Goal: Find specific page/section: Find specific page/section

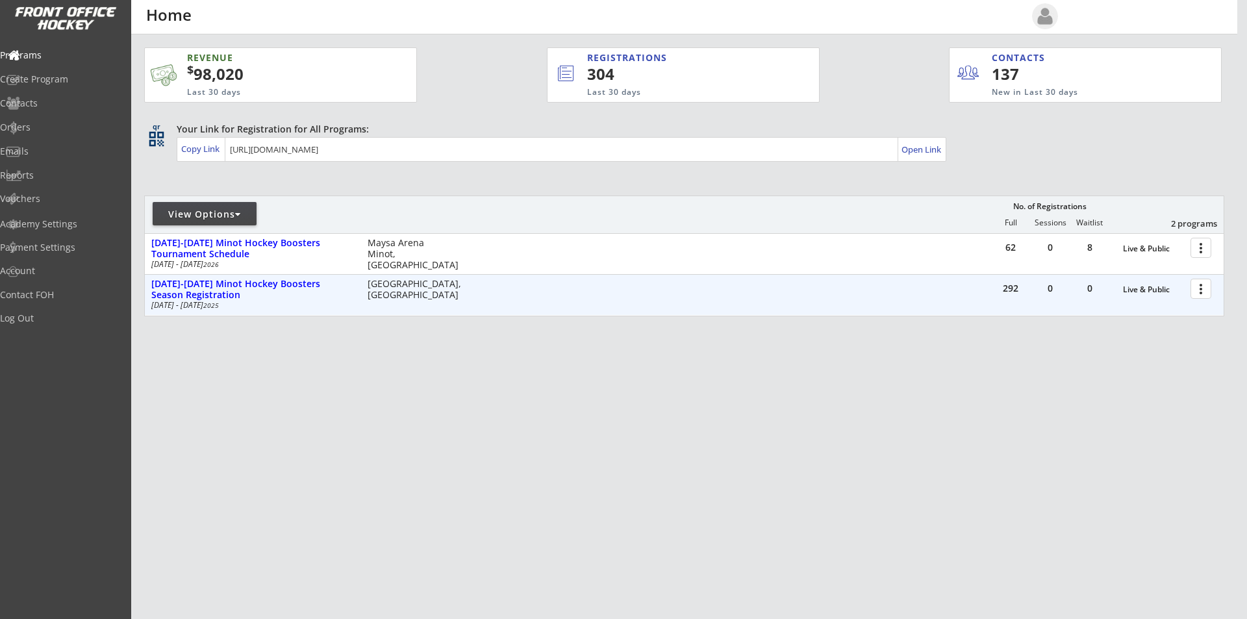
click at [1201, 285] on div at bounding box center [1203, 288] width 23 height 23
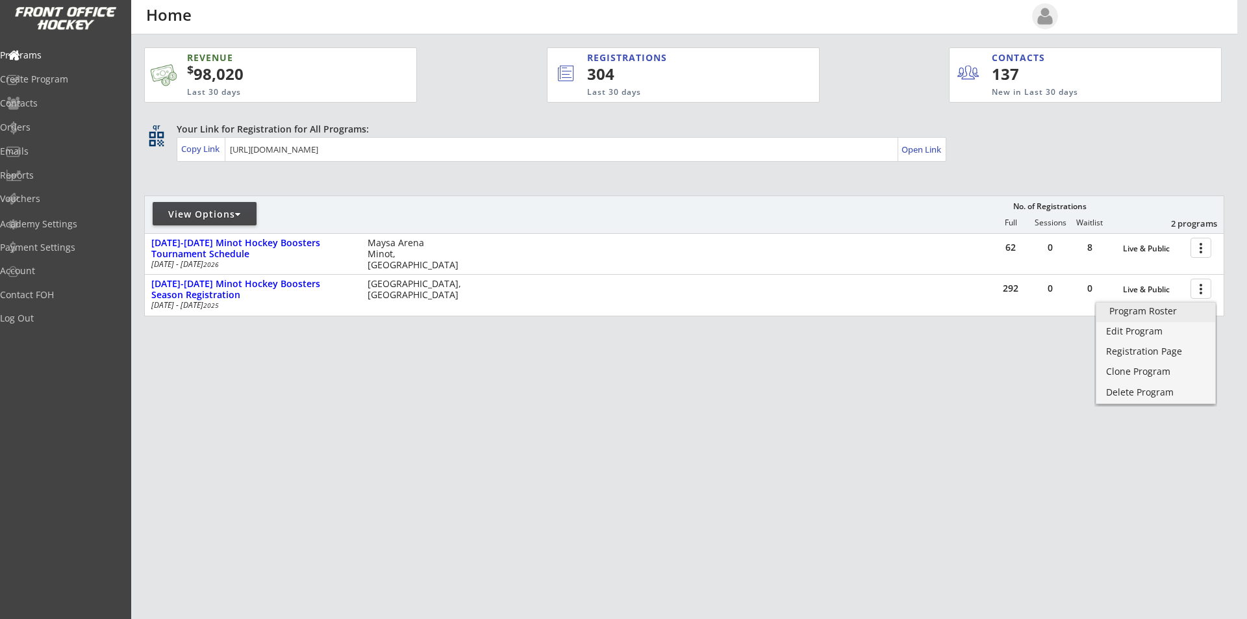
click at [1172, 313] on div "Program Roster" at bounding box center [1156, 311] width 93 height 9
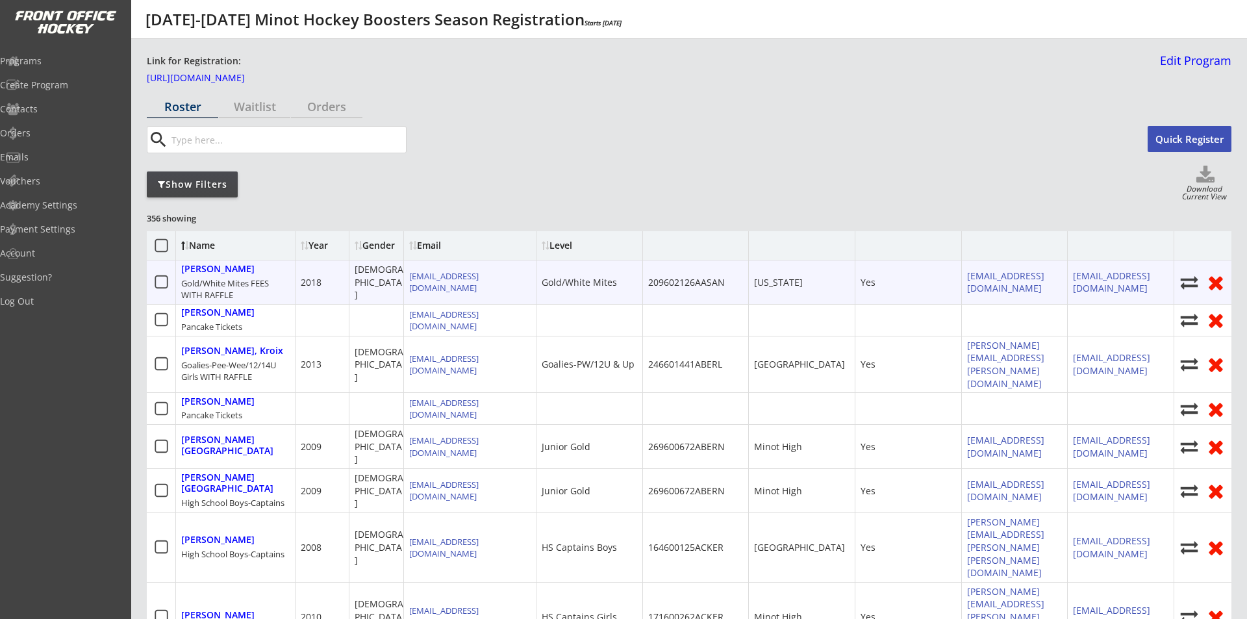
click at [214, 185] on div "Show Filters" at bounding box center [192, 184] width 91 height 13
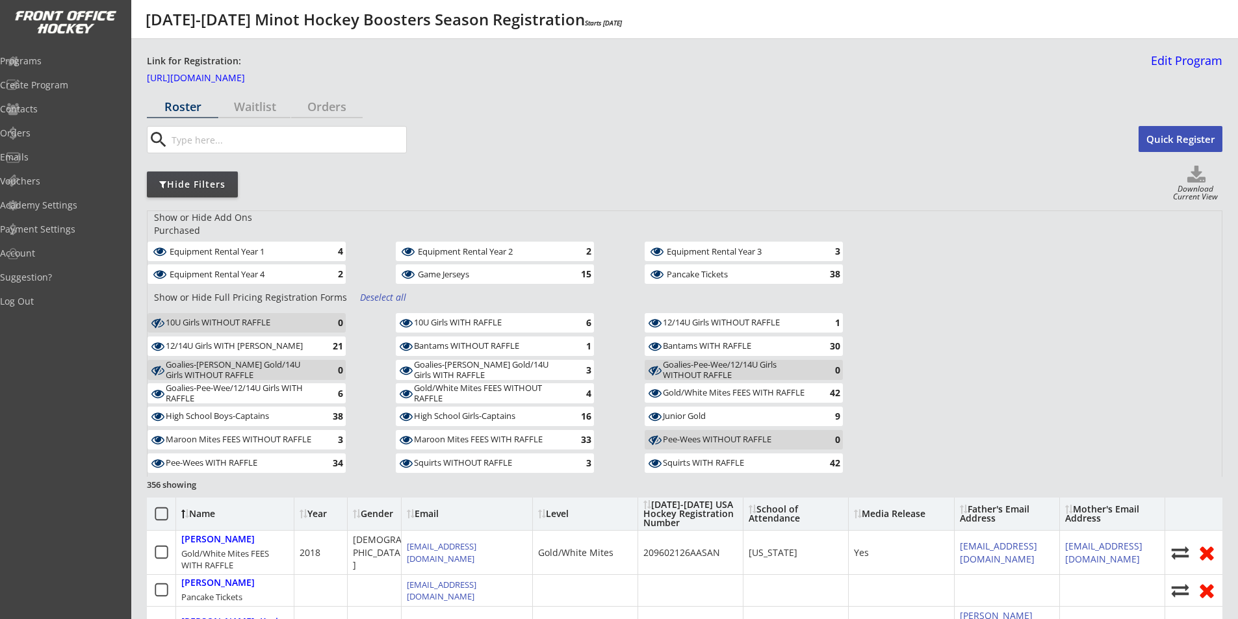
click at [381, 291] on div "Deselect all" at bounding box center [384, 297] width 48 height 13
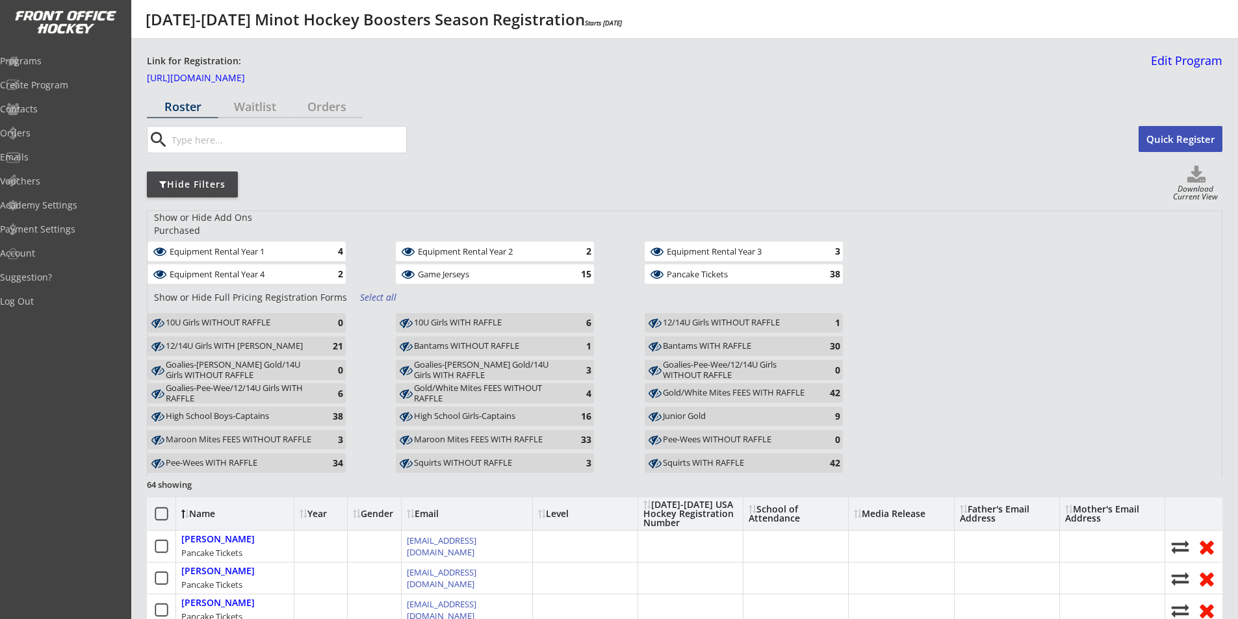
click at [266, 247] on div "Equipment Rental Year 1" at bounding box center [243, 251] width 147 height 9
click at [257, 270] on div "Equipment Rental Year 4" at bounding box center [243, 274] width 147 height 9
click at [435, 270] on div "Game Jerseys" at bounding box center [491, 274] width 147 height 9
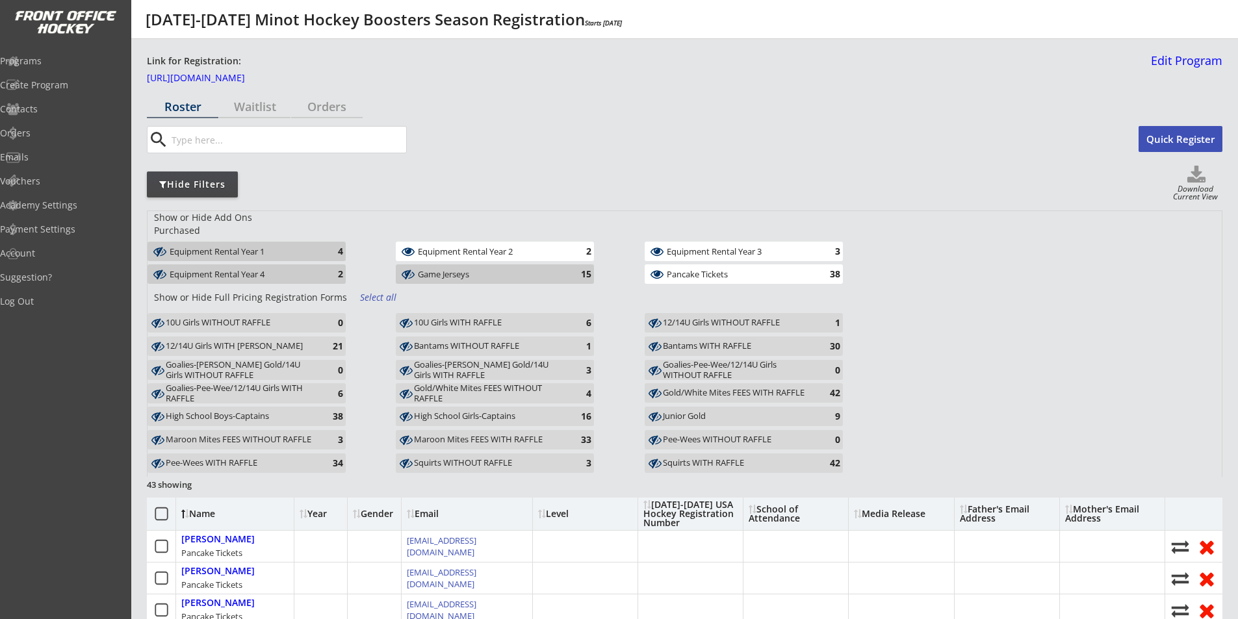
click at [446, 248] on div "Equipment Rental Year 2 2" at bounding box center [495, 251] width 198 height 19
click at [710, 247] on div "Equipment Rental Year 3" at bounding box center [740, 251] width 147 height 9
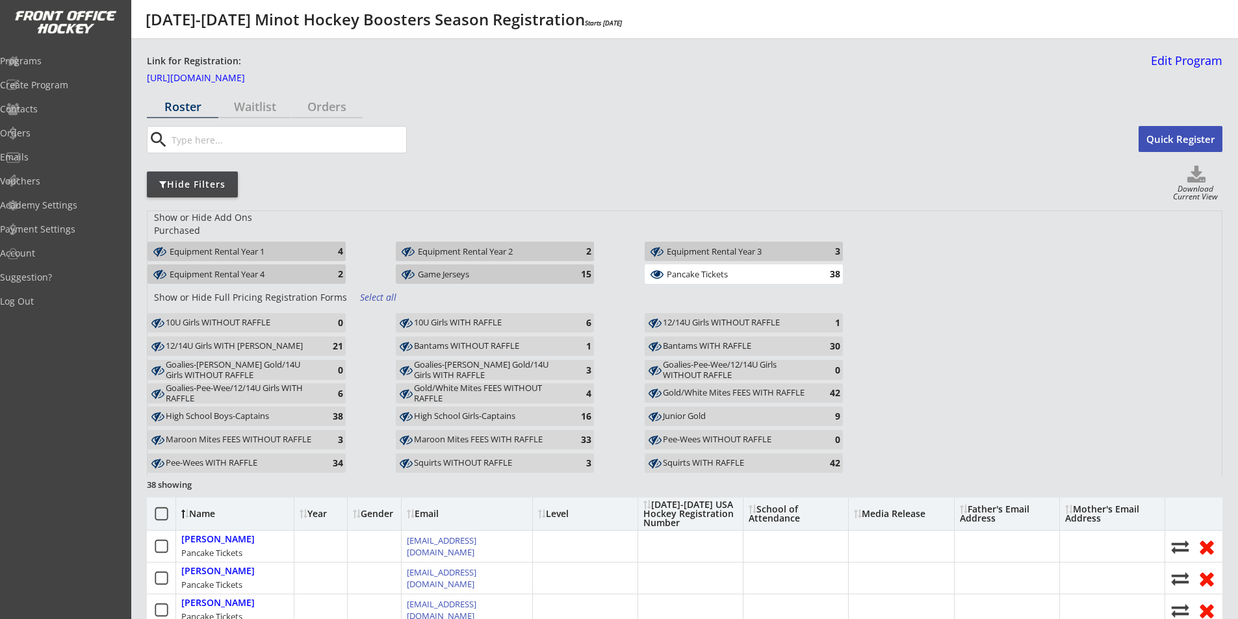
click at [698, 270] on div "Pancake Tickets" at bounding box center [740, 274] width 147 height 9
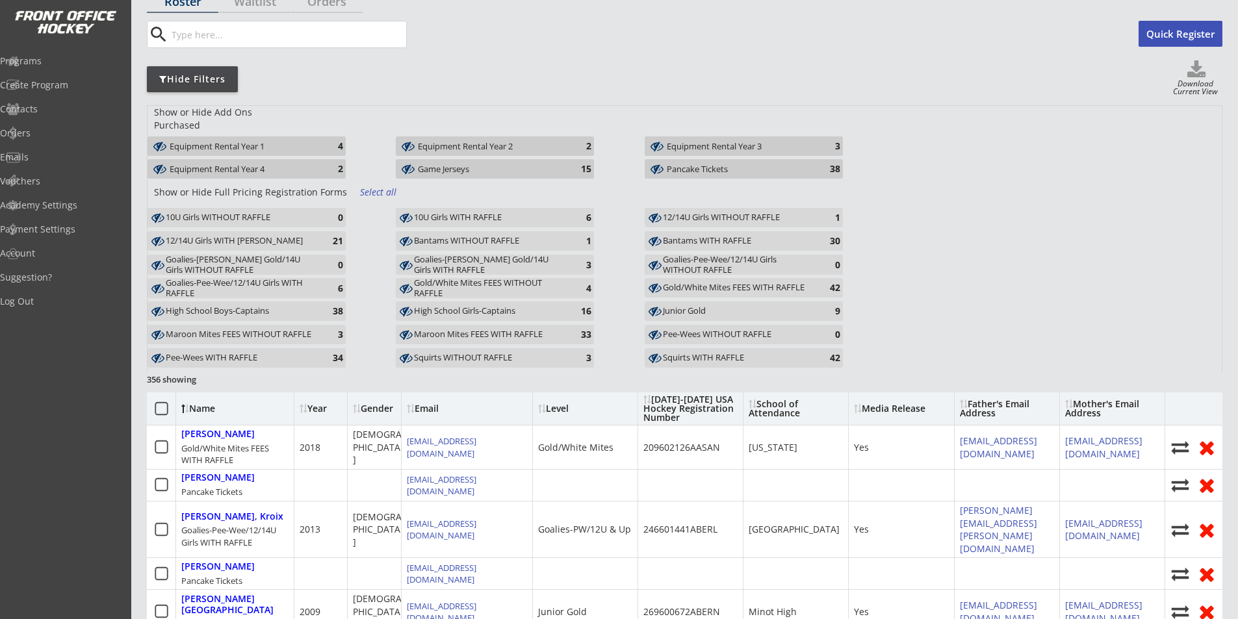
scroll to position [130, 0]
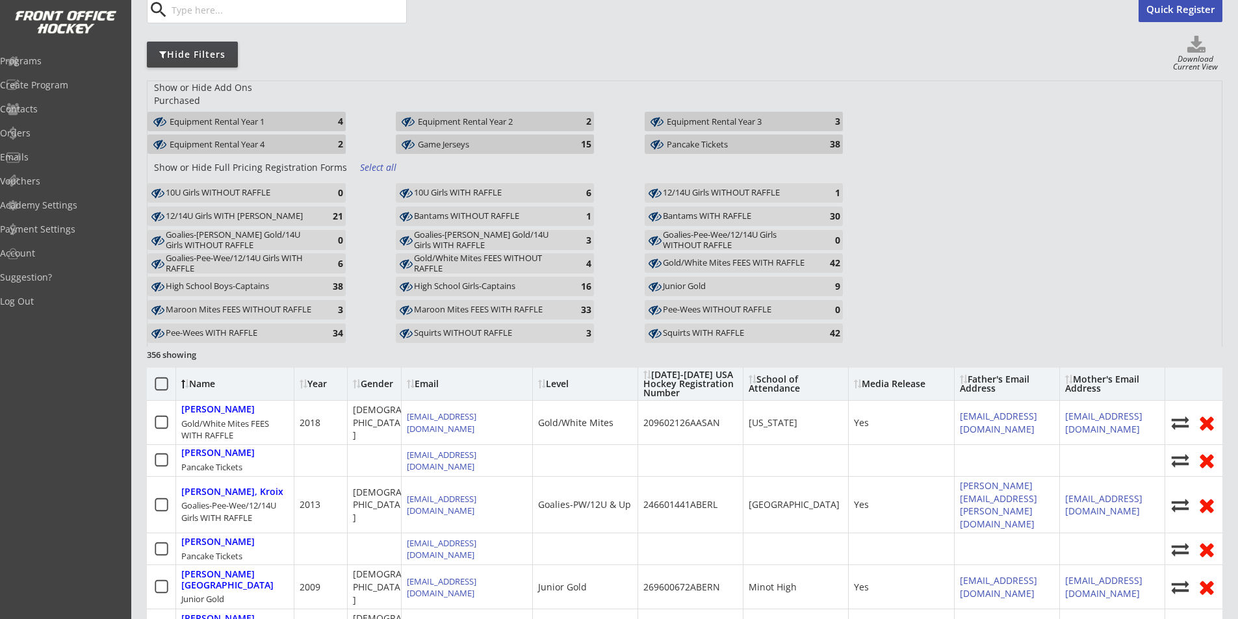
click at [514, 230] on div "Goalies-Bantam/Jr. Gold/14U Girls WITH RAFFLE" at bounding box center [489, 240] width 151 height 20
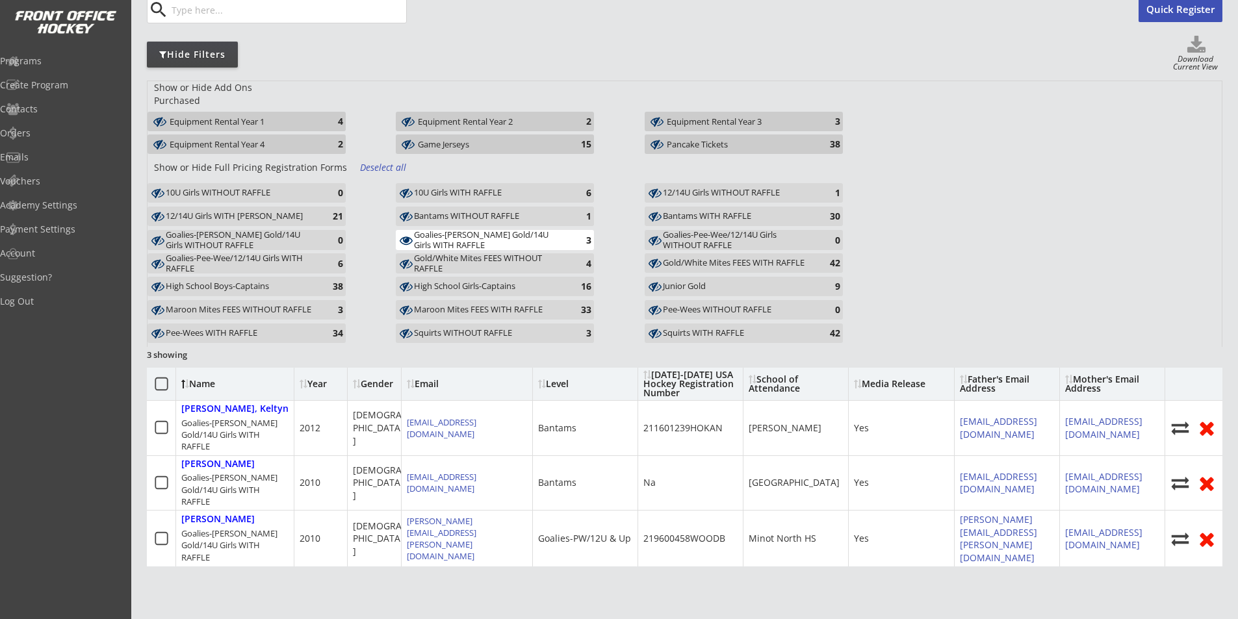
click at [693, 281] on div "Junior Gold" at bounding box center [738, 286] width 151 height 10
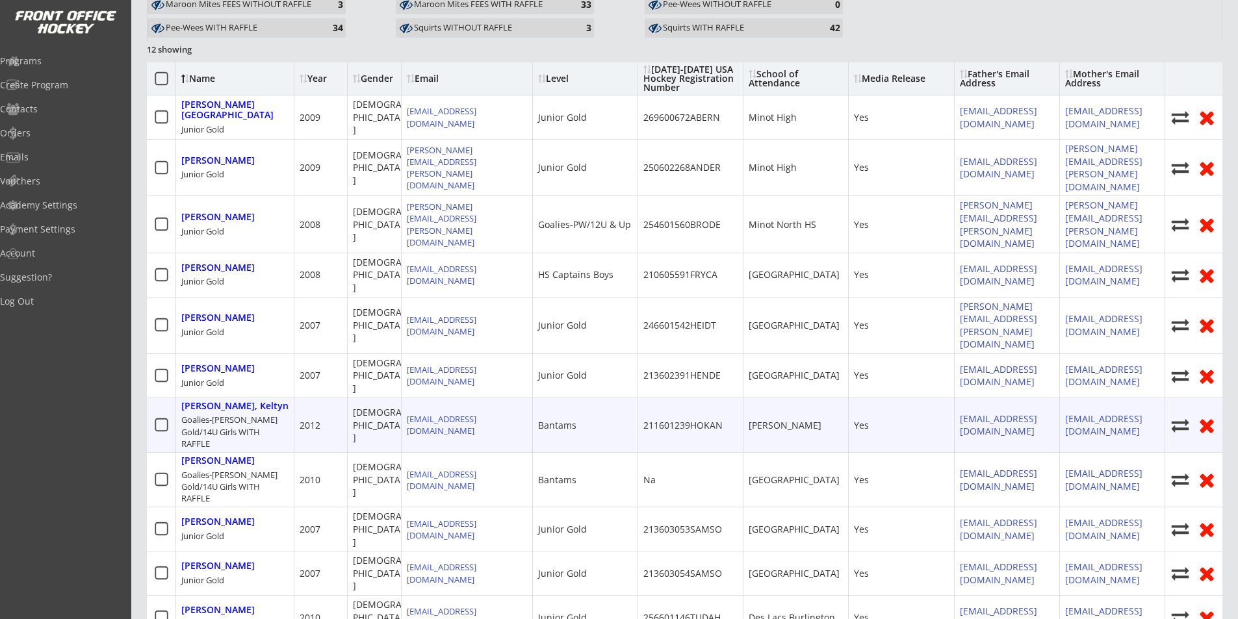
scroll to position [455, 0]
